Goal: Task Accomplishment & Management: Manage account settings

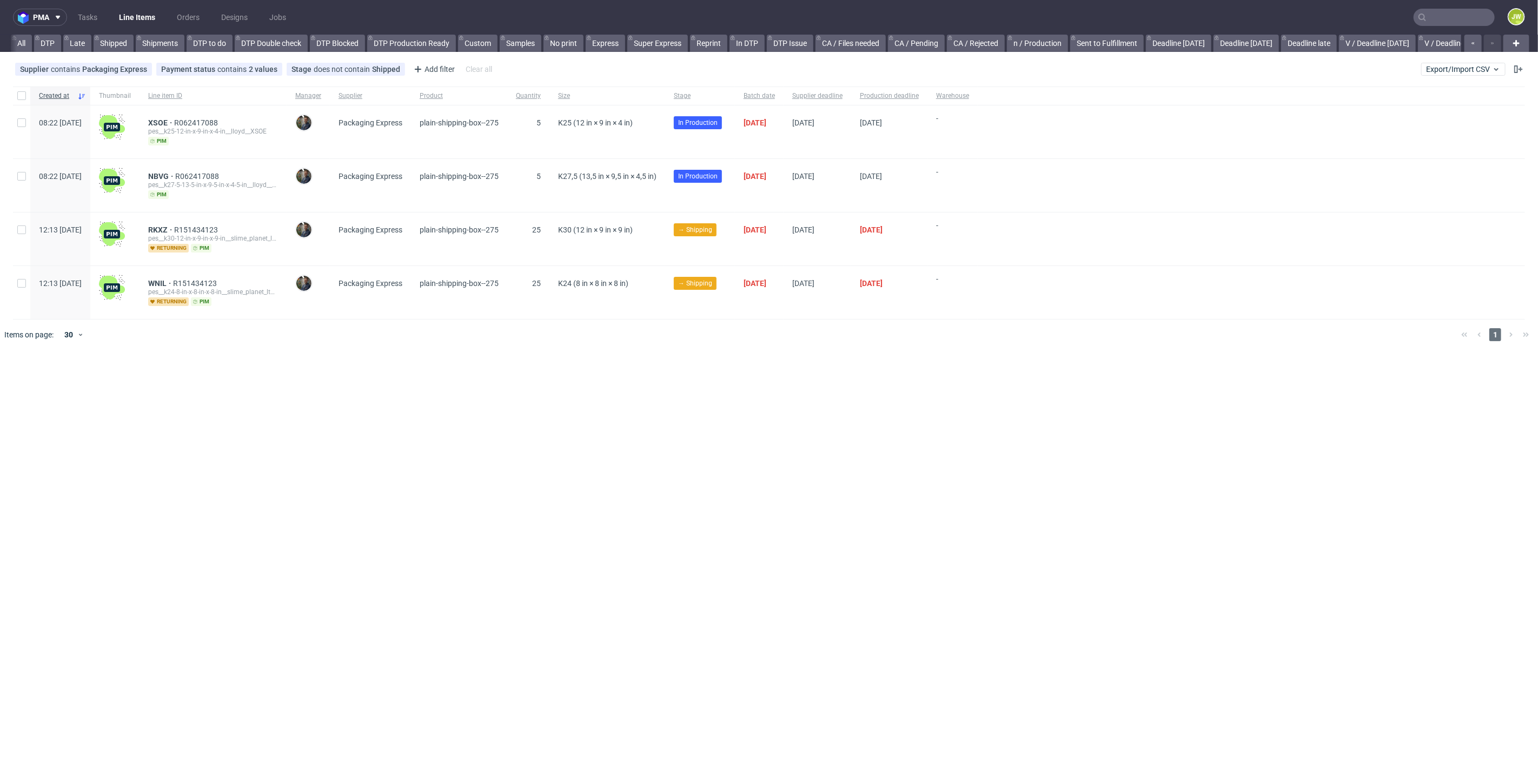
scroll to position [0, 2229]
click at [93, 47] on div "Ecosac (NEW)" at bounding box center [124, 43] width 62 height 17
click at [41, 39] on link "Produkcja Epacking (NEW)" at bounding box center [42, 43] width 103 height 17
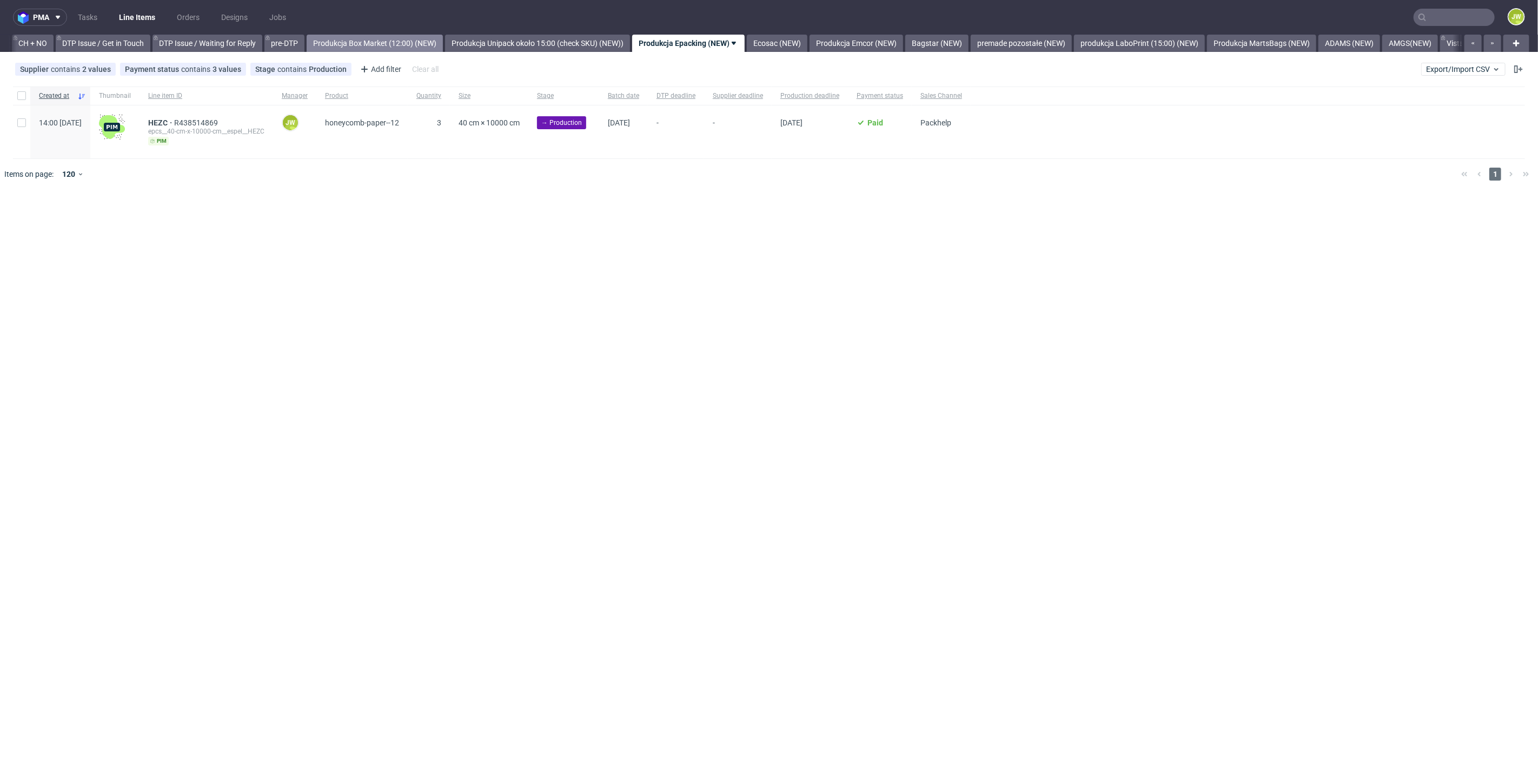
scroll to position [0, 1539]
click at [563, 36] on link "Produkcja Unipack około 15:00 (check SKU) (NEW))" at bounding box center [553, 43] width 185 height 17
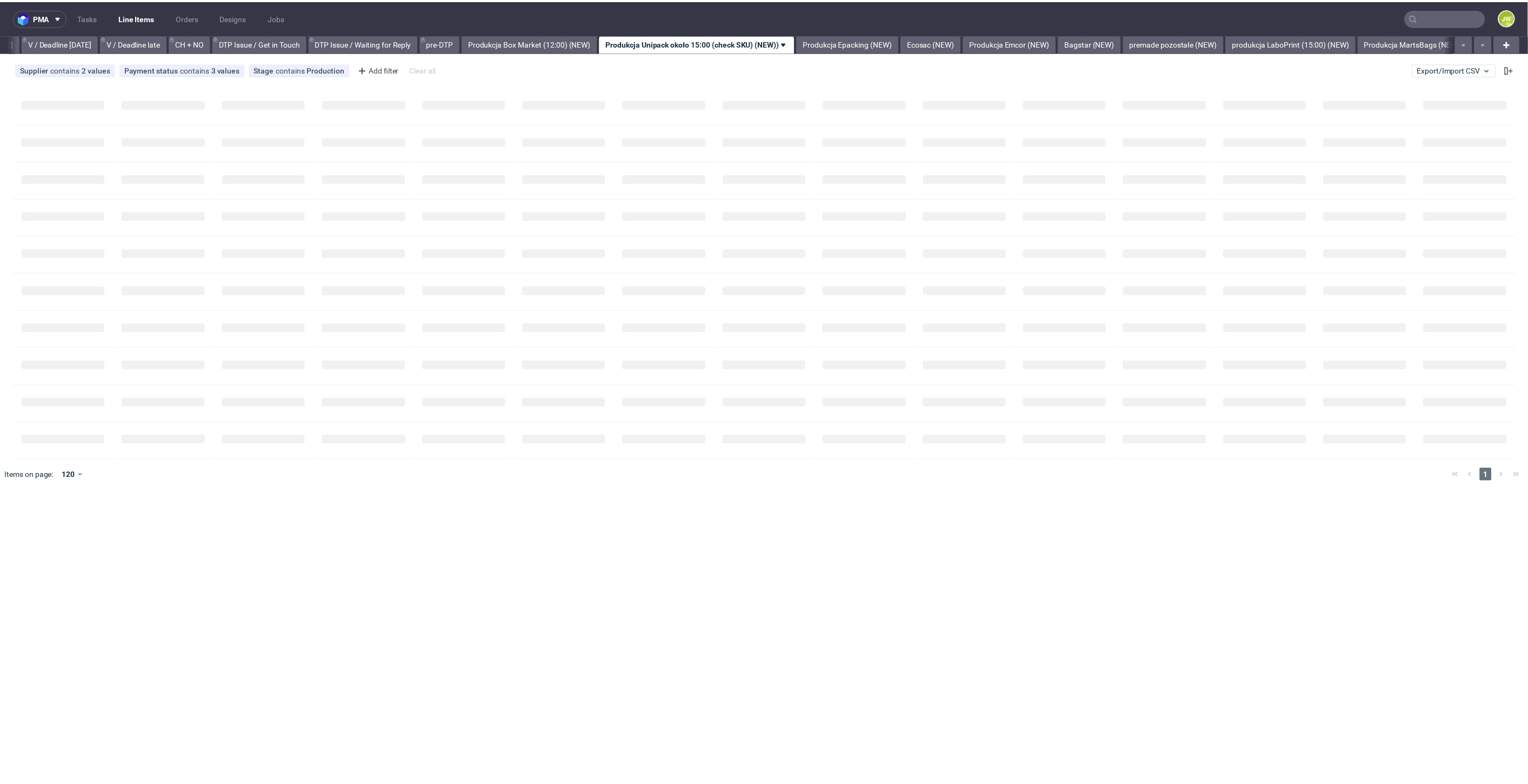
scroll to position [0, 1392]
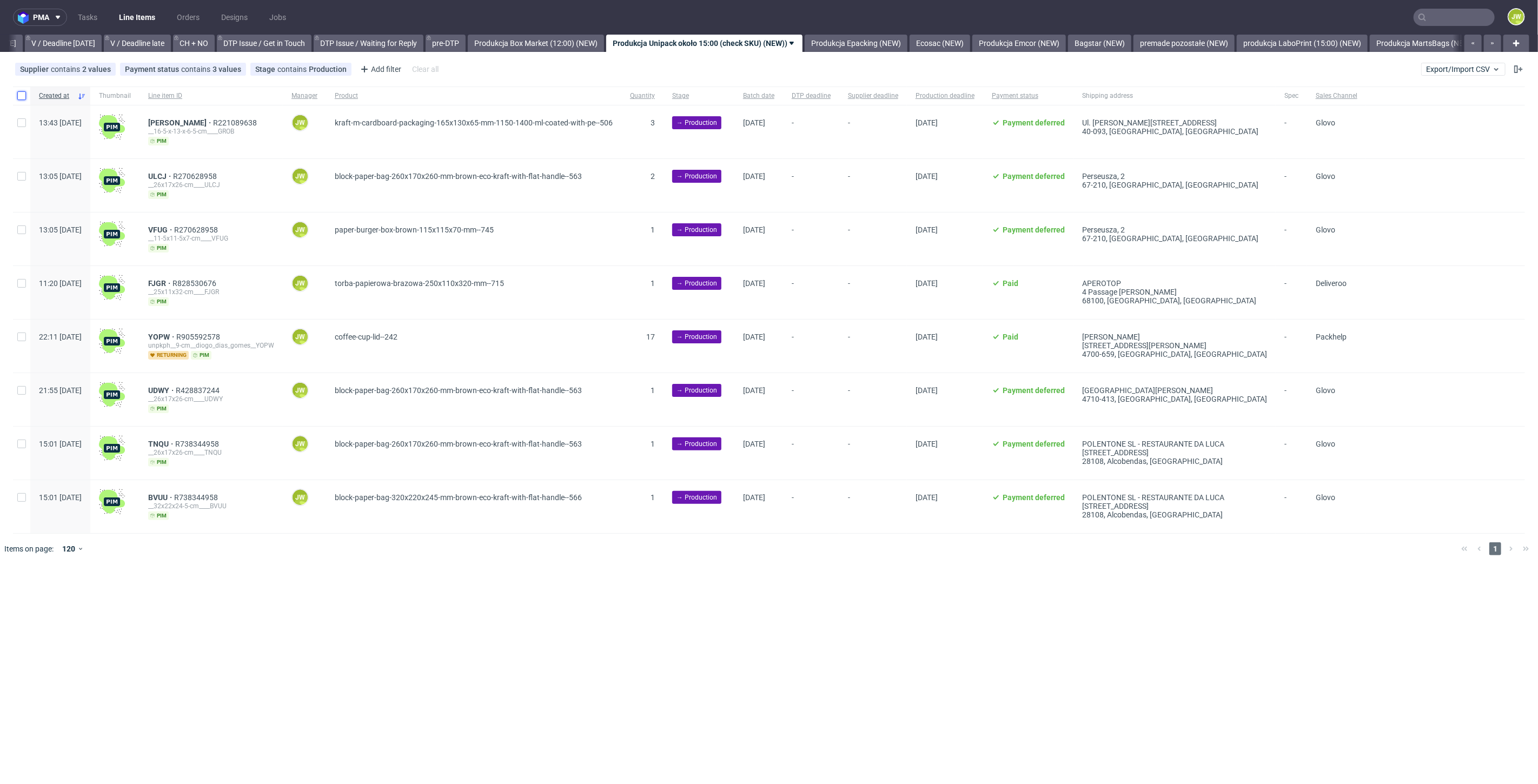
click at [20, 93] on input "checkbox" at bounding box center [22, 95] width 9 height 9
checkbox input "true"
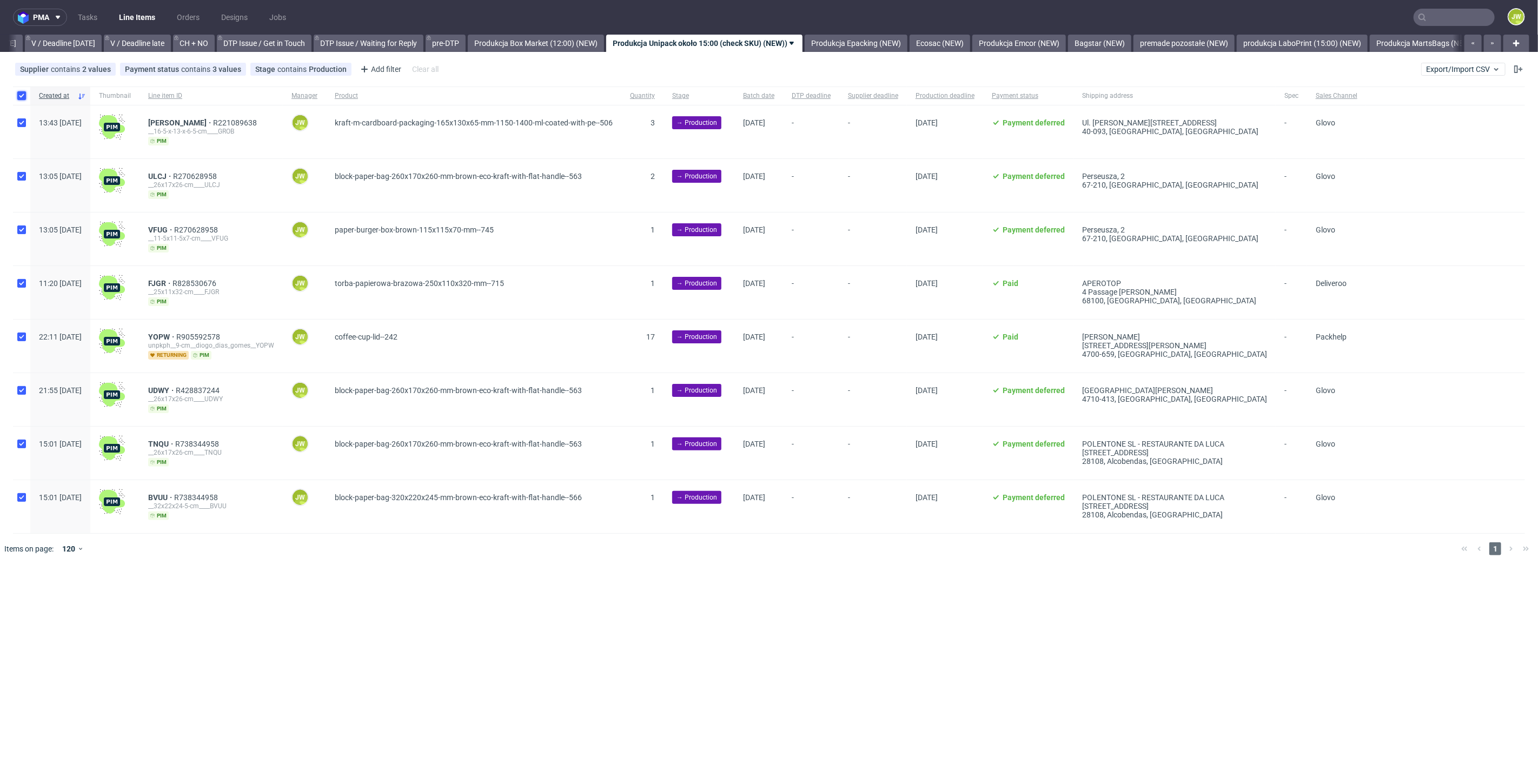
checkbox input "true"
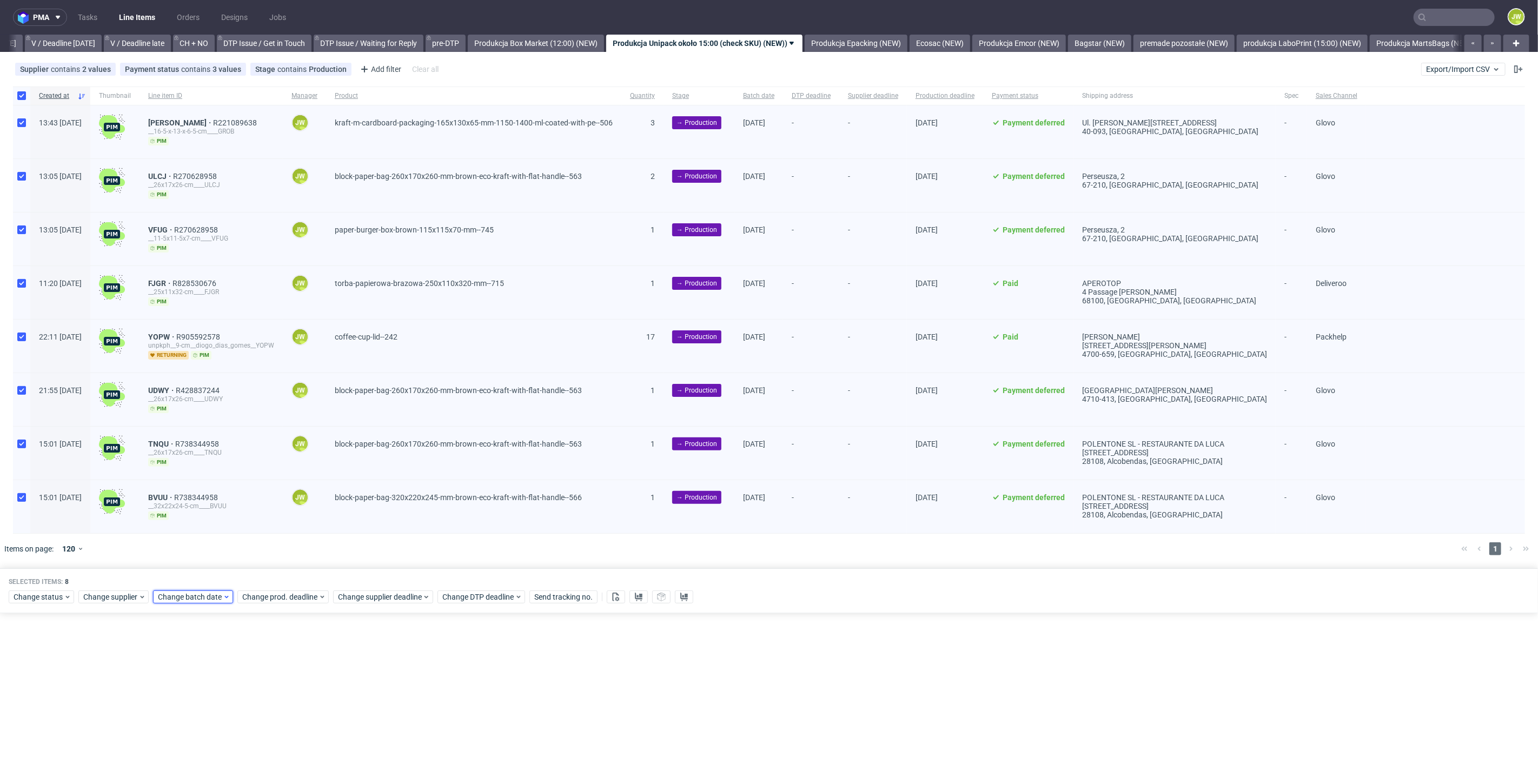
click at [177, 595] on span "Change batch date" at bounding box center [190, 596] width 65 height 11
click at [242, 519] on button "21" at bounding box center [244, 511] width 17 height 17
click at [281, 570] on span "Save" at bounding box center [282, 572] width 17 height 8
click at [280, 584] on div "Selected items: 8 Change status Change supplier Change batch date Change prod. …" at bounding box center [764, 590] width 1529 height 45
click at [282, 591] on span "Change prod. deadline" at bounding box center [281, 596] width 76 height 11
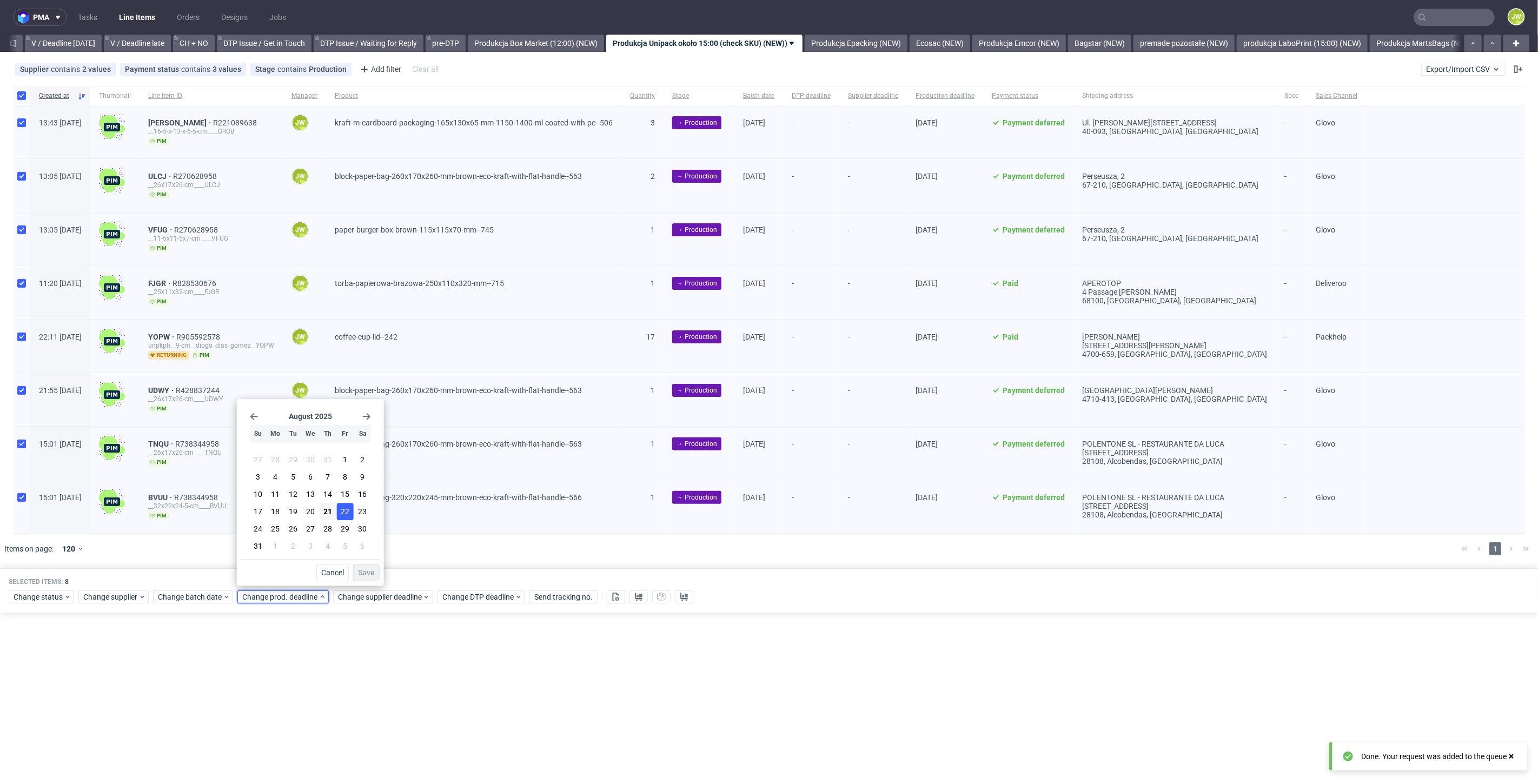
click at [339, 516] on button "22" at bounding box center [344, 511] width 17 height 17
click at [365, 569] on span "Save" at bounding box center [366, 572] width 17 height 8
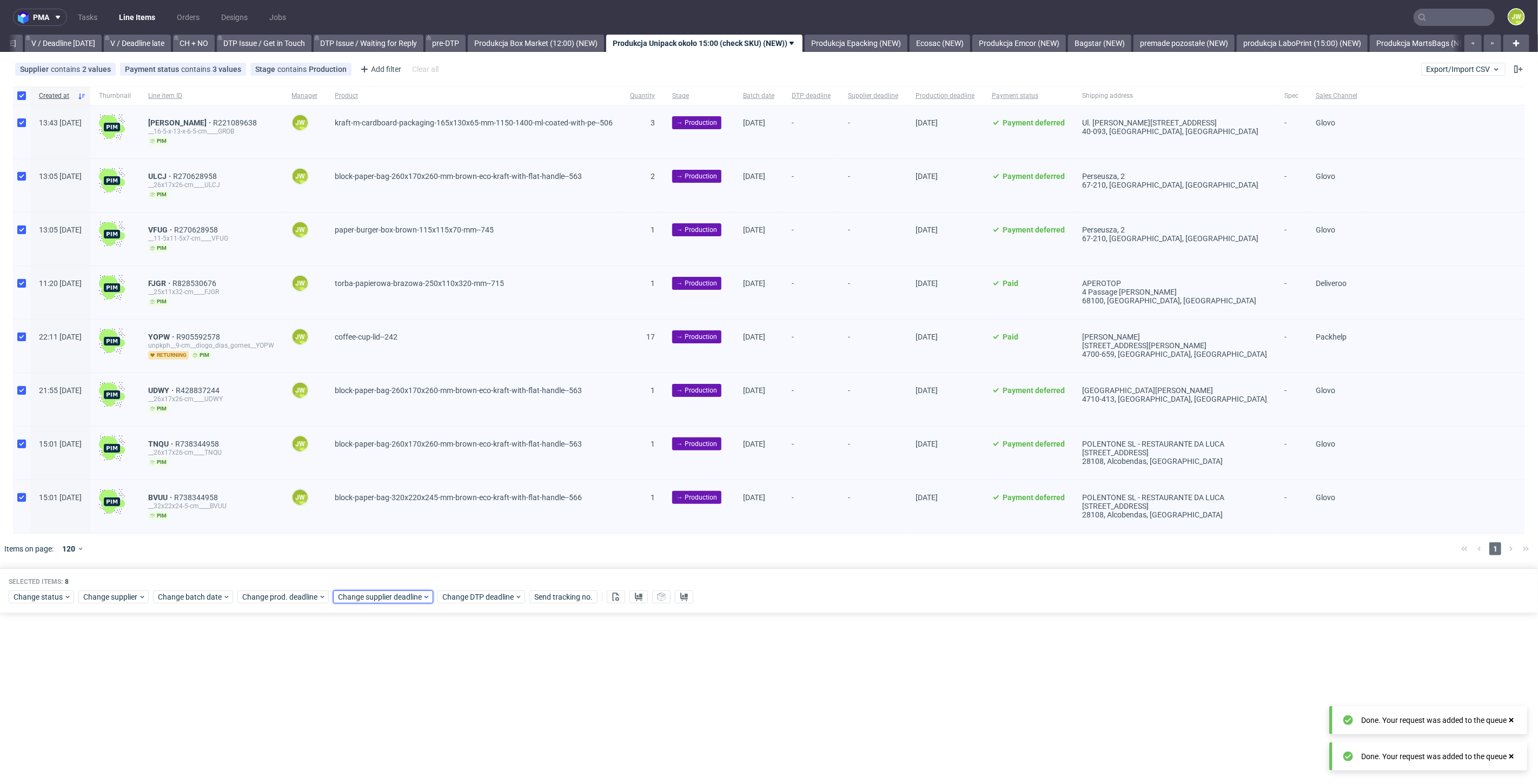
click at [370, 593] on span "Change supplier deadline" at bounding box center [380, 596] width 85 height 11
click at [439, 506] on span "22" at bounding box center [441, 511] width 9 height 11
click at [463, 570] on span "Save" at bounding box center [462, 572] width 17 height 8
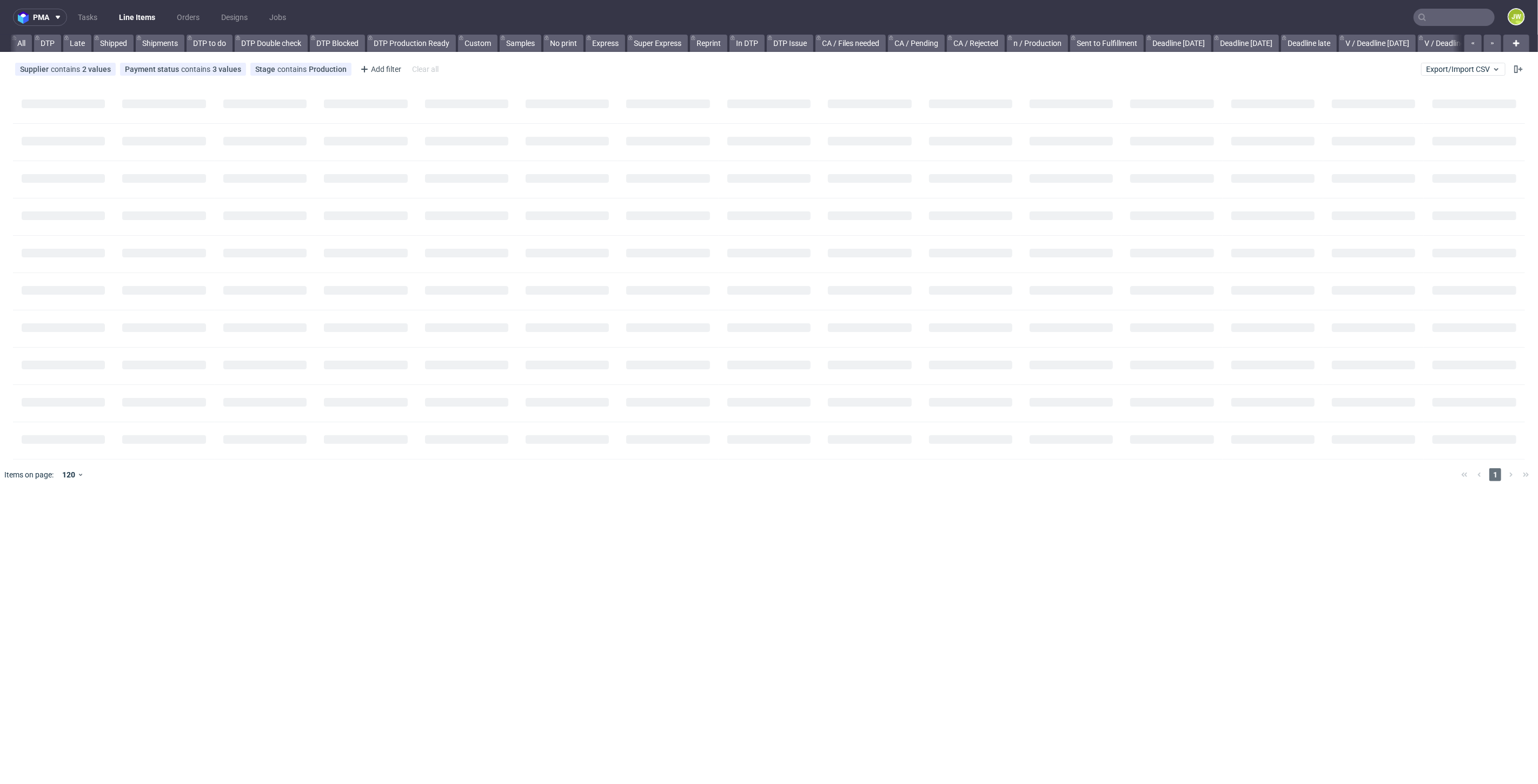
scroll to position [0, 27]
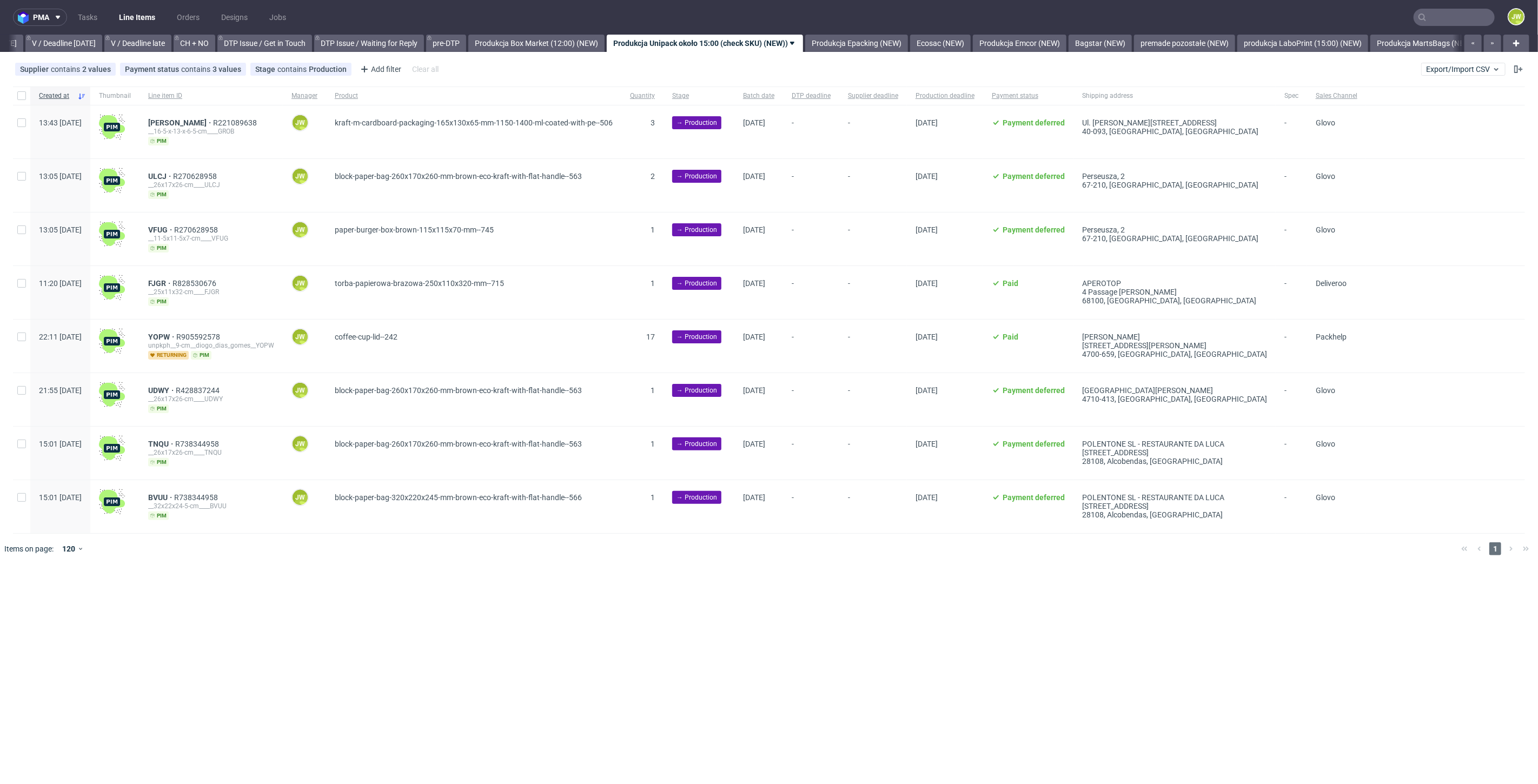
scroll to position [0, 1393]
click at [883, 50] on link "Produkcja Epacking (NEW)" at bounding box center [855, 43] width 103 height 17
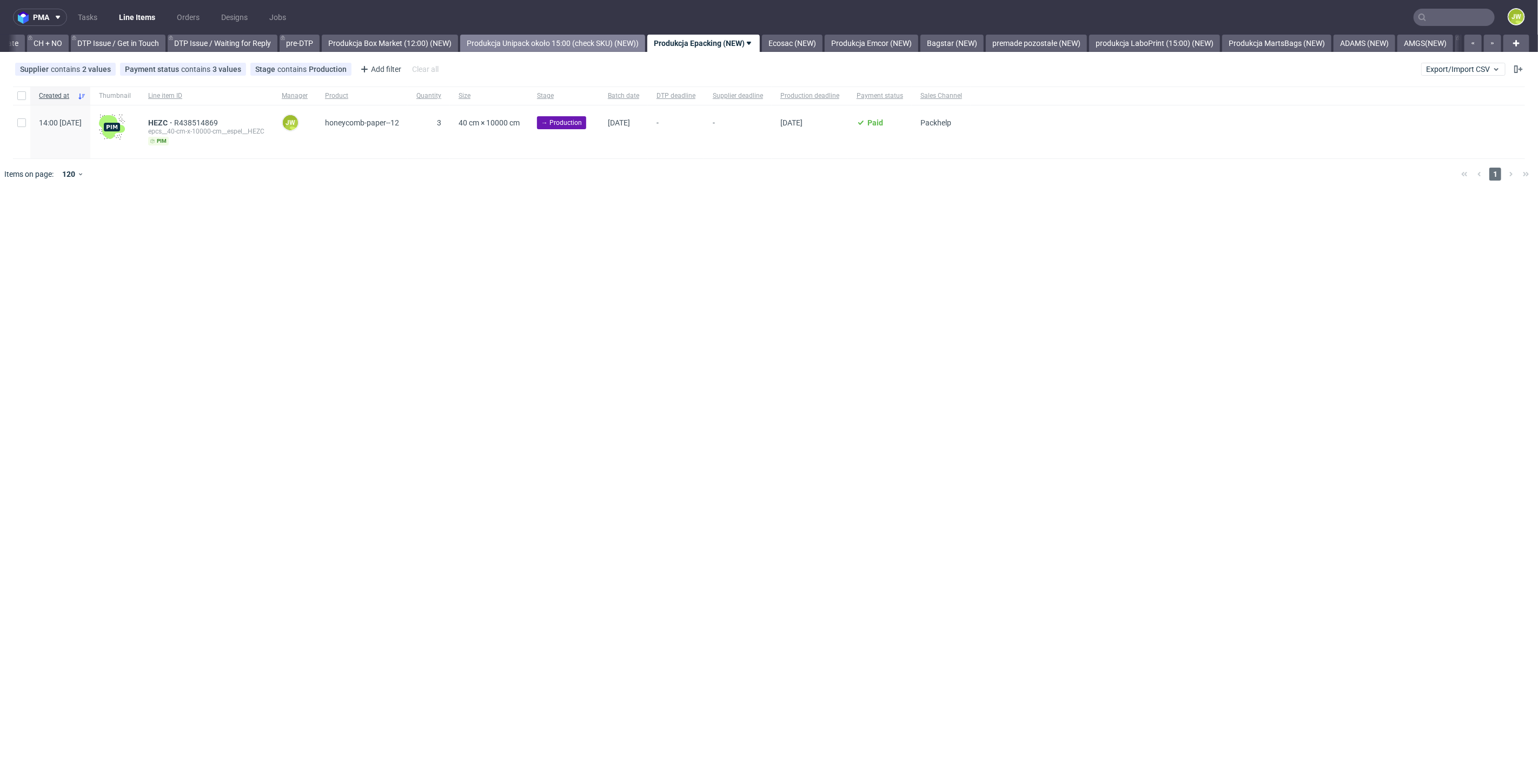
click at [610, 41] on link "Produkcja Unipack około 15:00 (check SKU) (NEW))" at bounding box center [553, 43] width 185 height 17
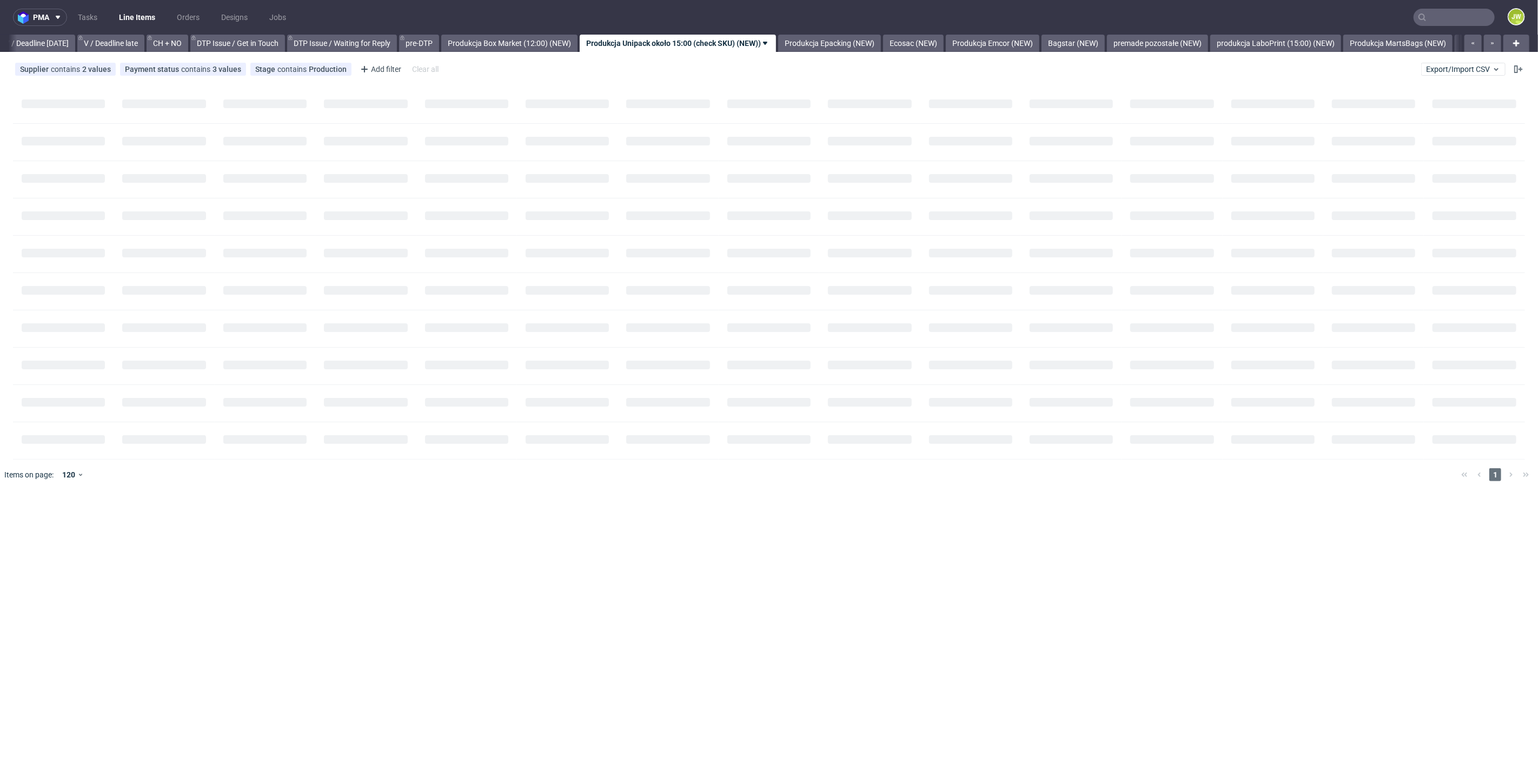
scroll to position [0, 1393]
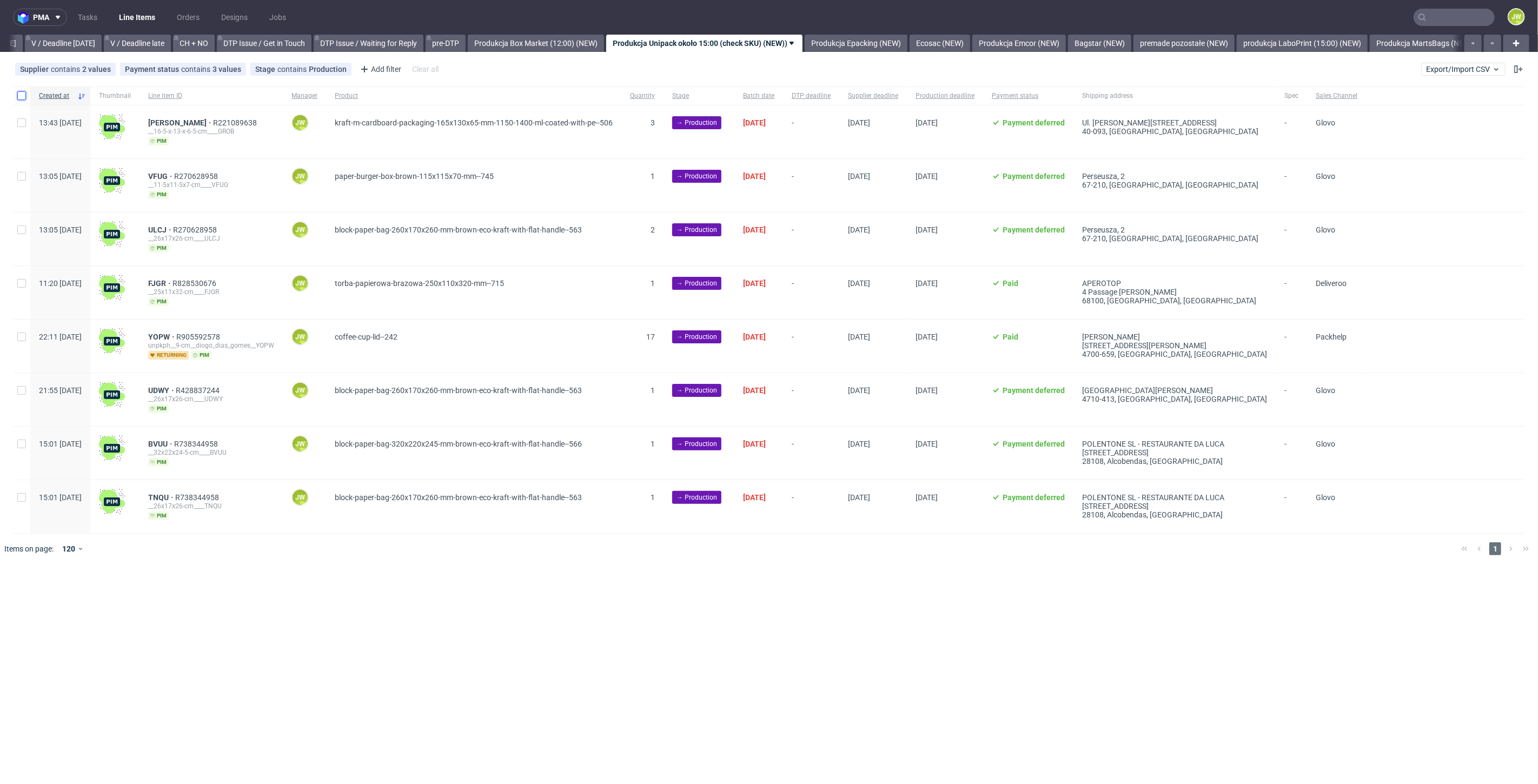
click at [23, 98] on input "checkbox" at bounding box center [22, 95] width 9 height 9
checkbox input "true"
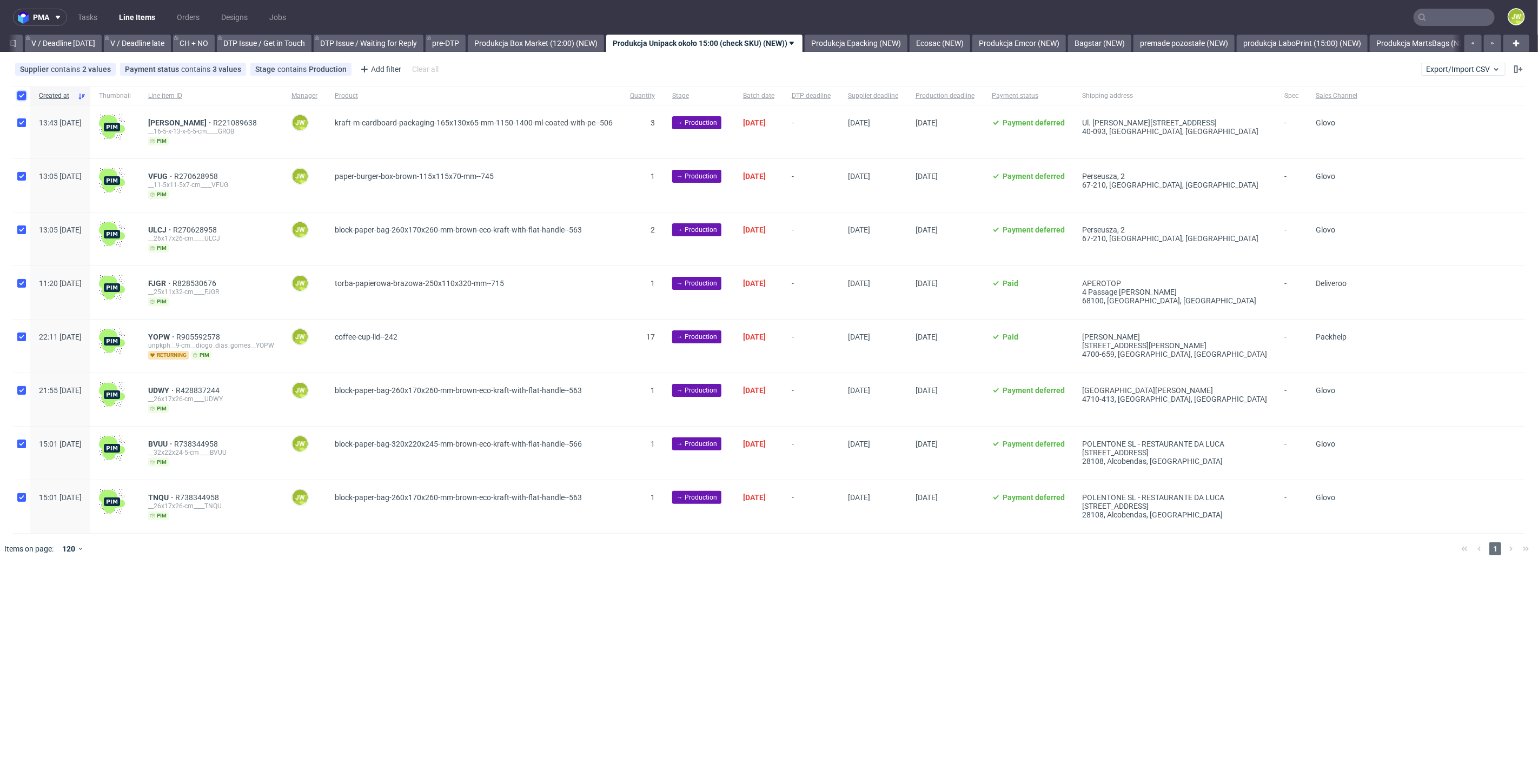
checkbox input "true"
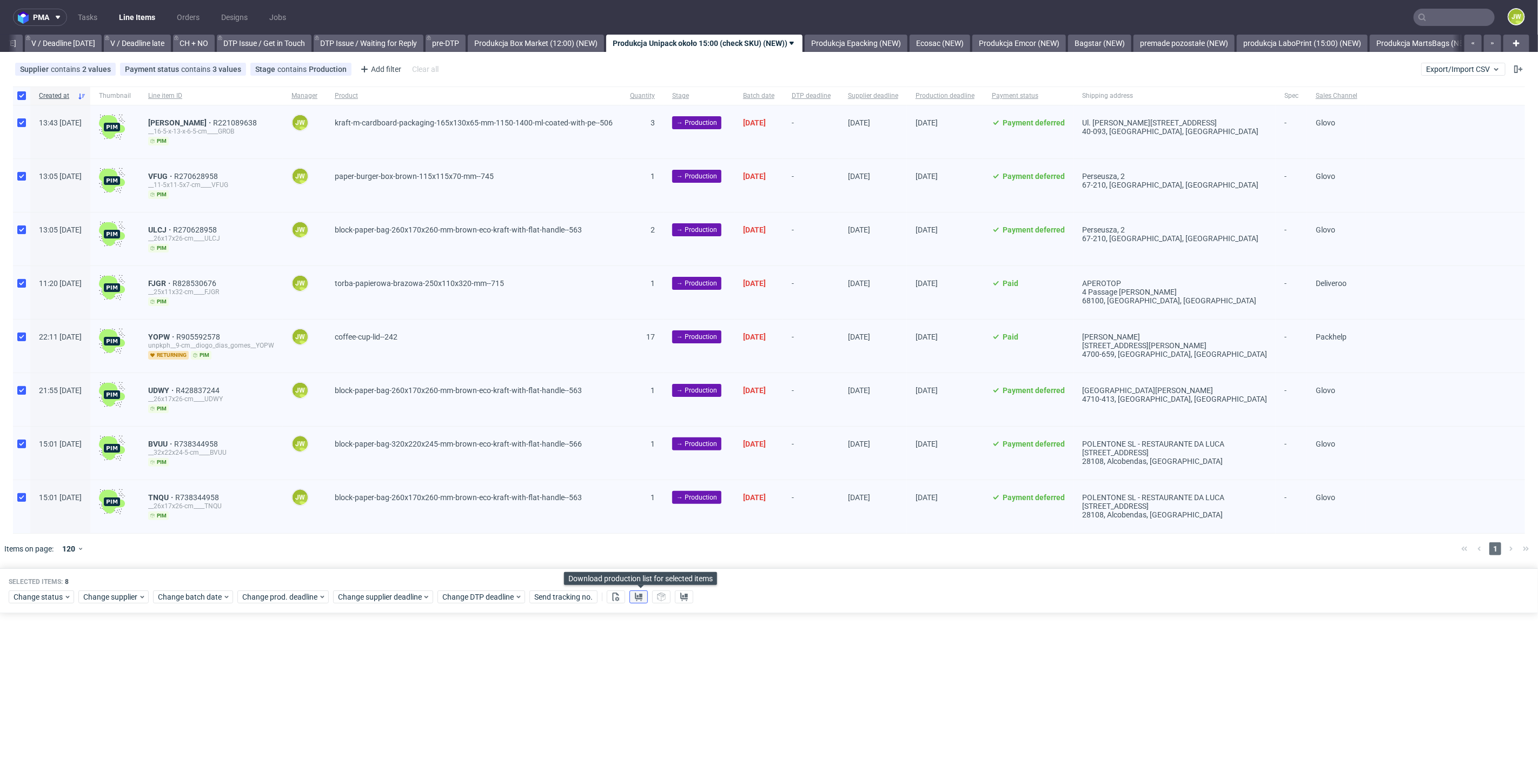
click at [638, 596] on icon at bounding box center [639, 597] width 9 height 9
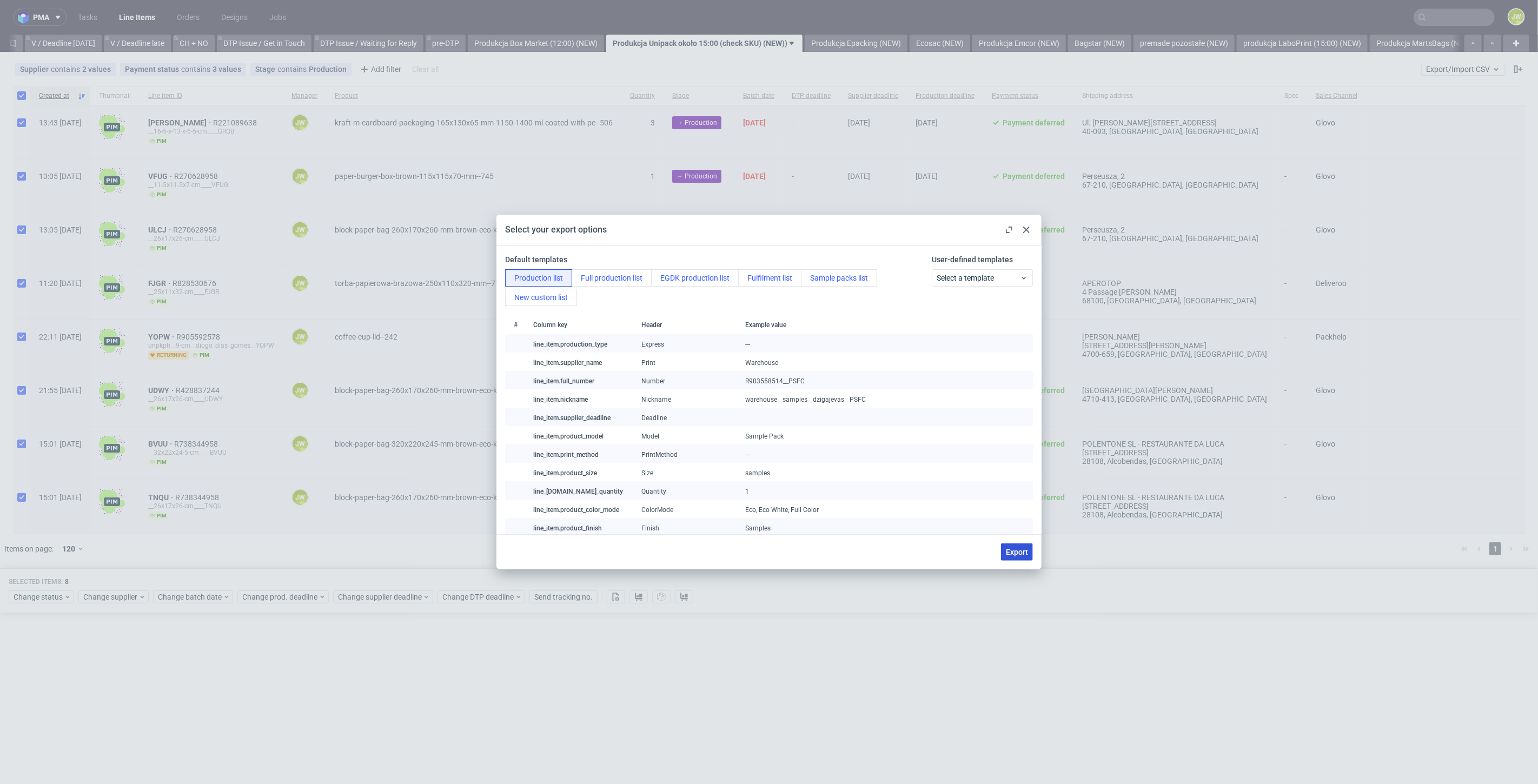
click at [1013, 553] on span "Export" at bounding box center [1017, 552] width 22 height 8
checkbox input "false"
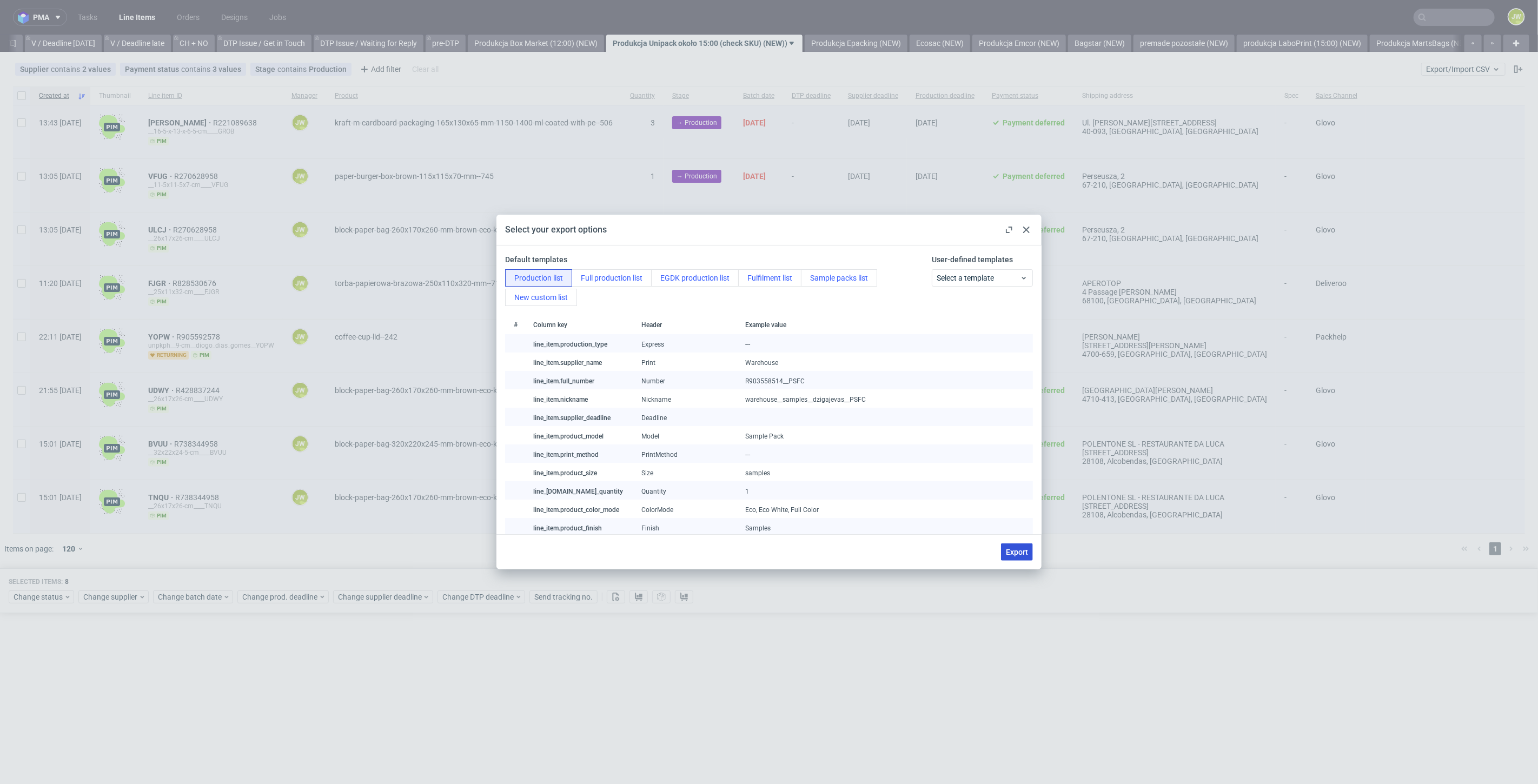
checkbox input "false"
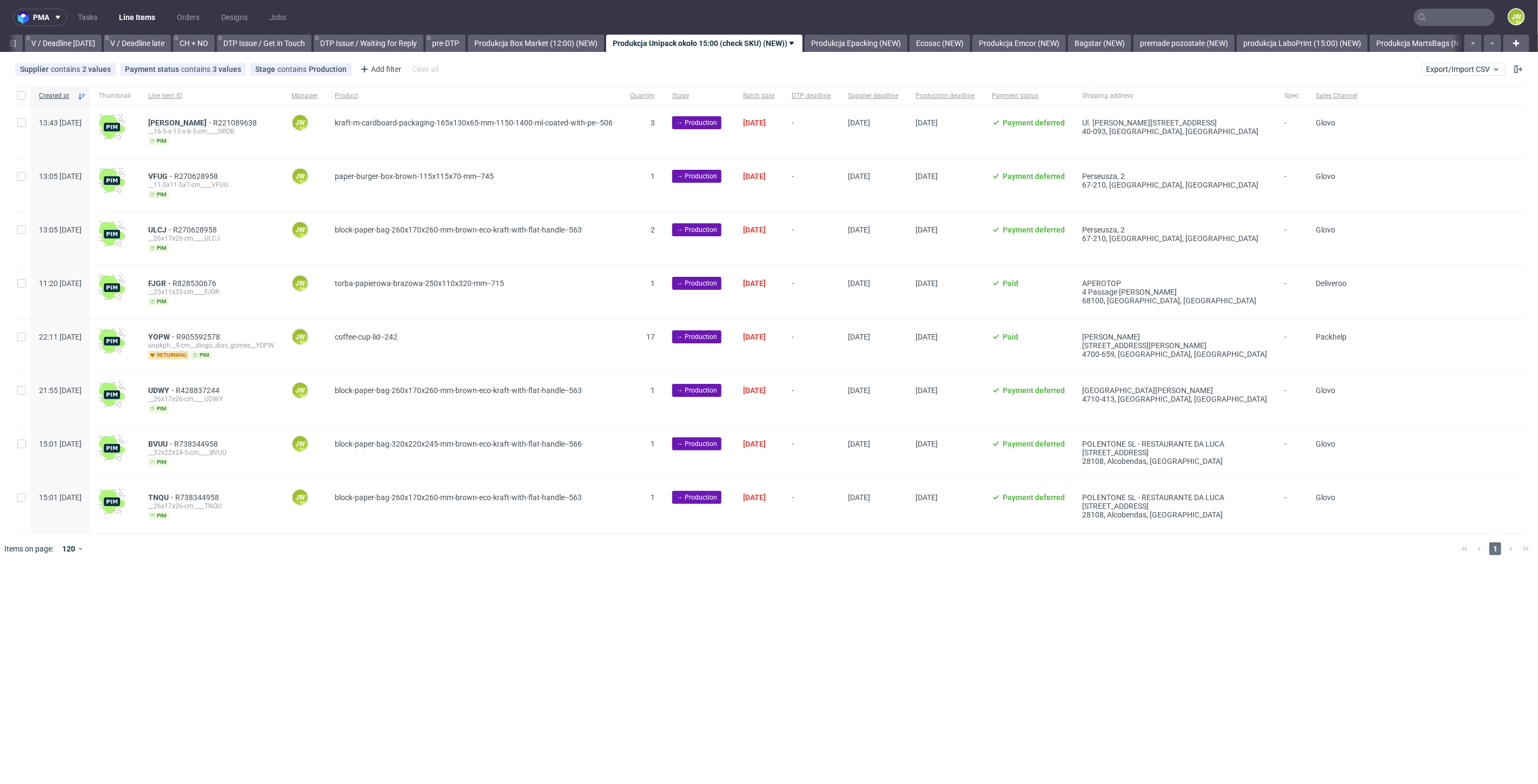
click at [144, 19] on link "Line Items" at bounding box center [137, 17] width 50 height 17
click at [503, 580] on div "pma Tasks Line Items Orders Designs Jobs JW All DTP Late Shipped Shipments DTP …" at bounding box center [769, 392] width 1538 height 784
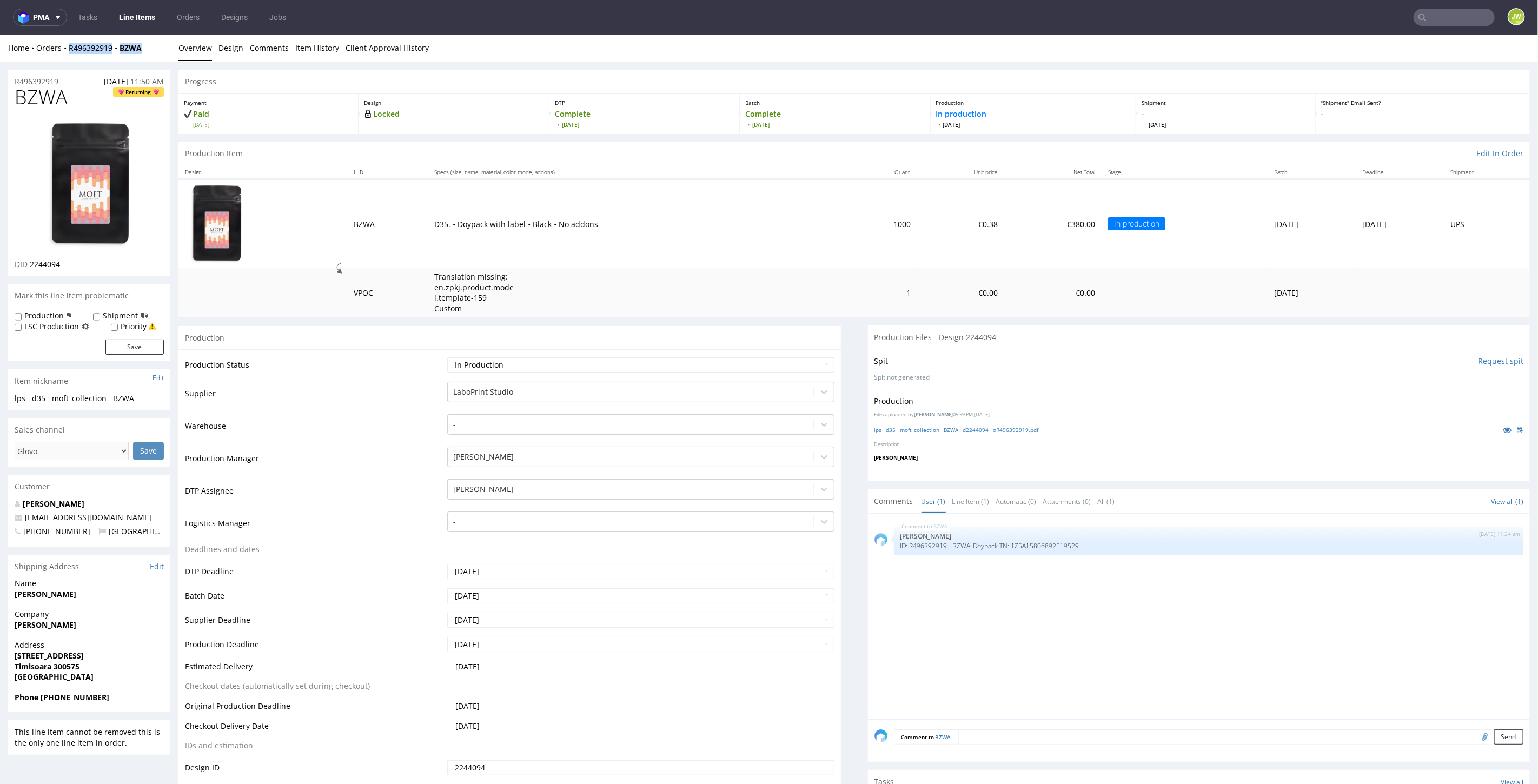
drag, startPoint x: 149, startPoint y: 47, endPoint x: 70, endPoint y: 57, distance: 79.6
click at [70, 57] on div "Home Orders R496392919 BZWA Overview Design Comments Item History Client Approv…" at bounding box center [769, 47] width 1538 height 27
copy div "R496392919 BZWA"
click at [148, 54] on div "Home Orders R496392919 BZWA Overview Design Comments Item History Client Approv…" at bounding box center [769, 47] width 1538 height 27
drag, startPoint x: 148, startPoint y: 52, endPoint x: 66, endPoint y: 54, distance: 82.0
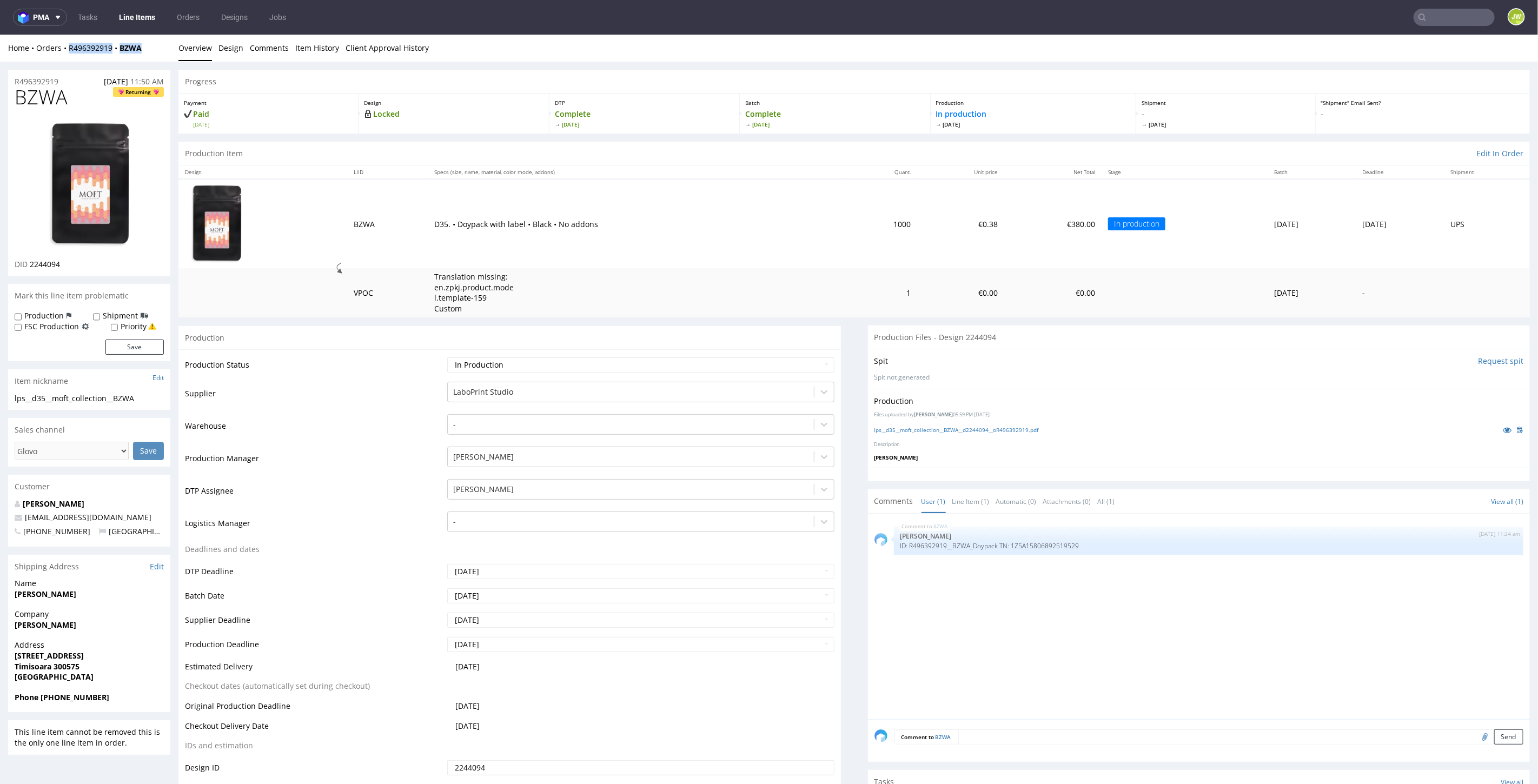
click at [66, 54] on div "Home Orders R496392919 BZWA Overview Design Comments Item History Client Approv…" at bounding box center [769, 47] width 1538 height 27
copy div "R496392919 BZWA"
